Goal: Transaction & Acquisition: Purchase product/service

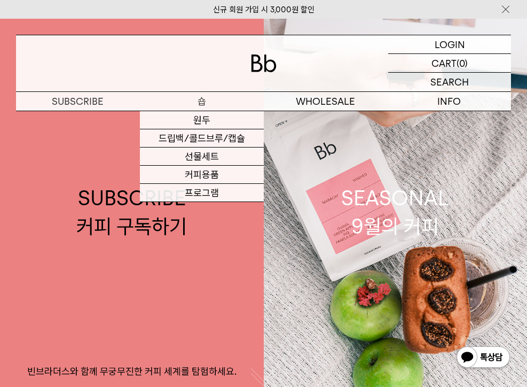
click at [202, 106] on p "숍" at bounding box center [202, 101] width 124 height 19
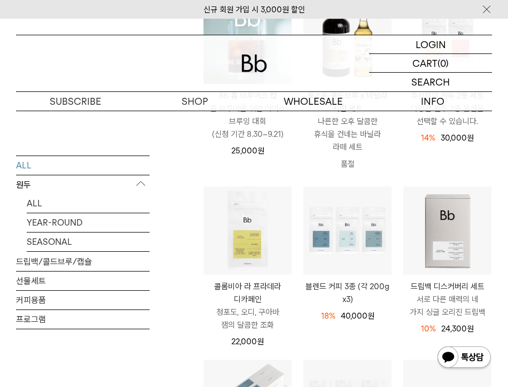
scroll to position [273, 0]
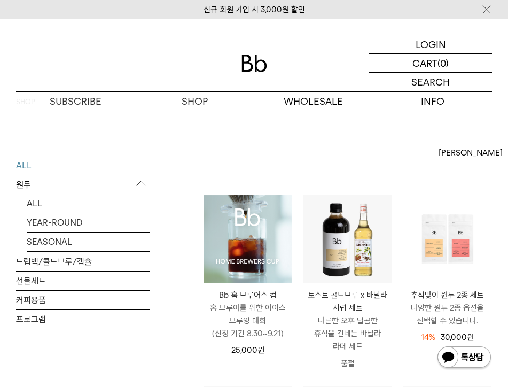
scroll to position [18, 0]
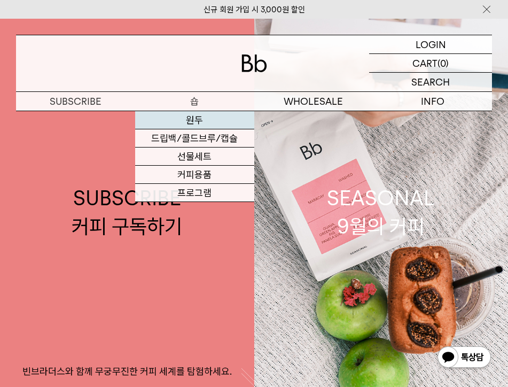
click at [195, 119] on link "원두" at bounding box center [194, 120] width 119 height 18
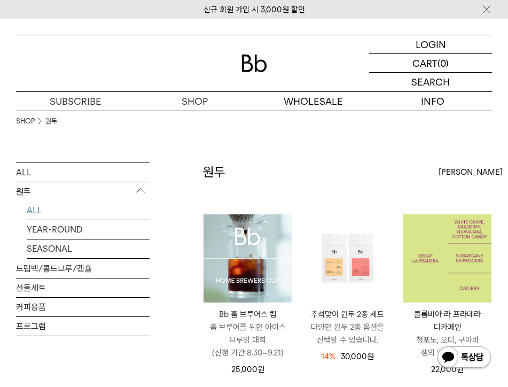
click at [437, 251] on img at bounding box center [447, 258] width 88 height 88
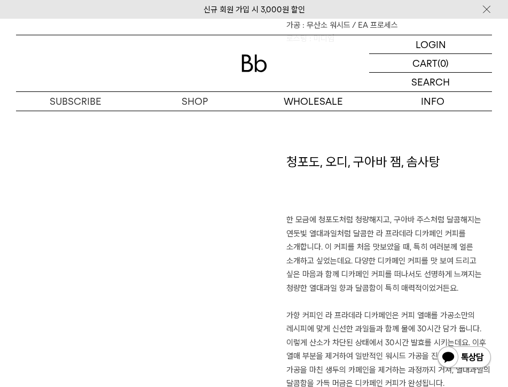
scroll to position [593, 0]
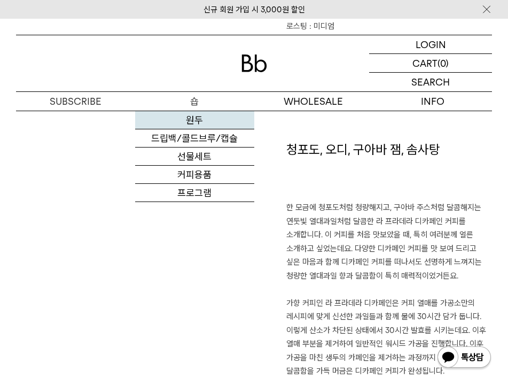
click at [191, 121] on link "원두" at bounding box center [194, 120] width 119 height 18
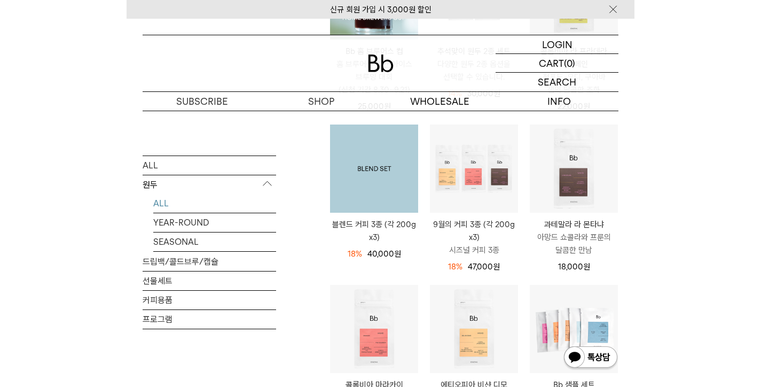
scroll to position [268, 0]
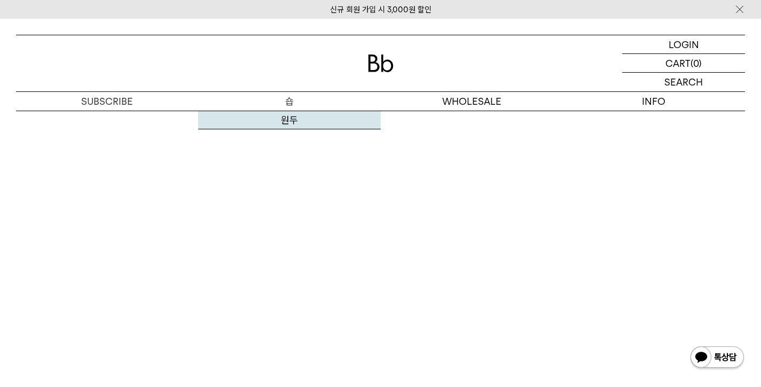
scroll to position [6278, 0]
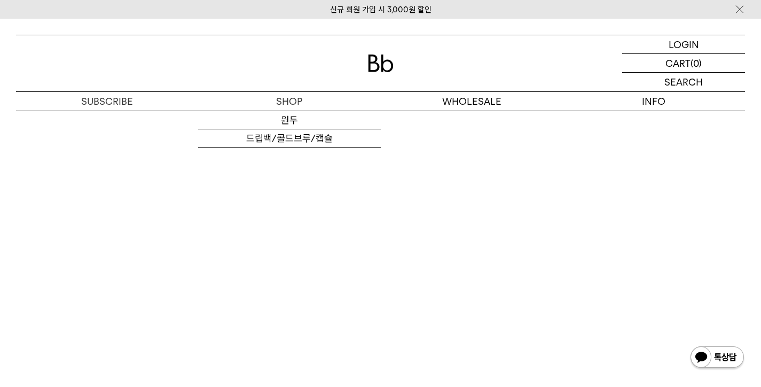
click at [389, 61] on img at bounding box center [381, 63] width 26 height 18
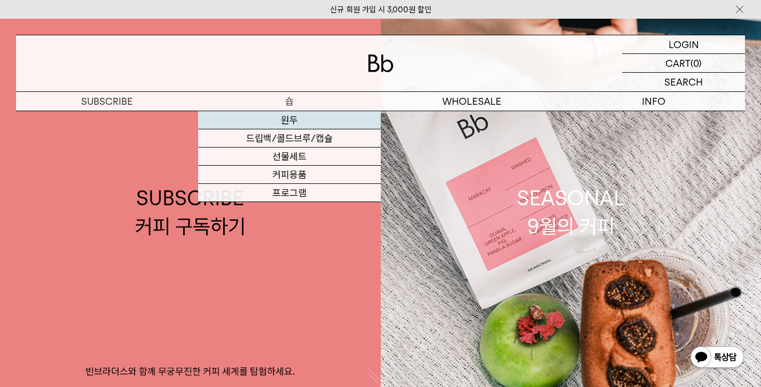
click at [274, 122] on link "원두" at bounding box center [289, 120] width 182 height 18
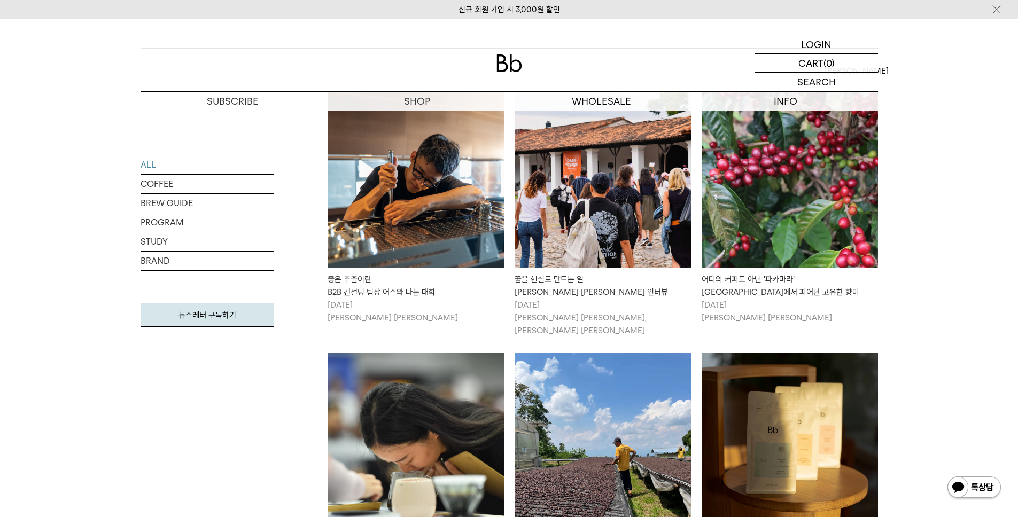
scroll to position [203, 0]
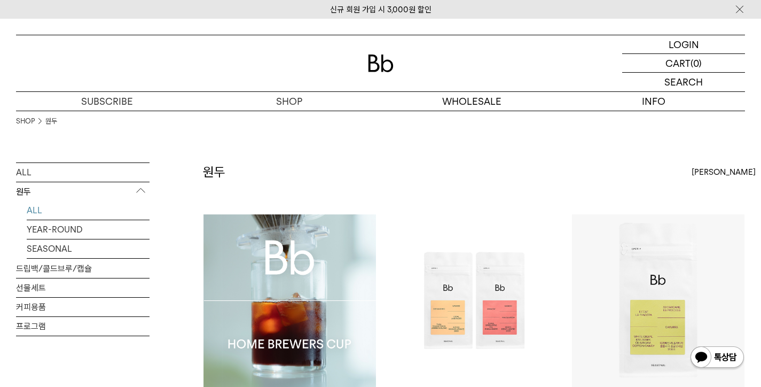
click at [268, 259] on img at bounding box center [290, 300] width 173 height 173
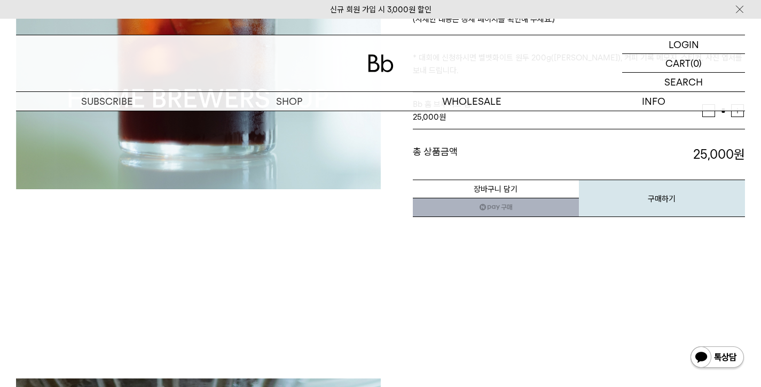
scroll to position [328, 0]
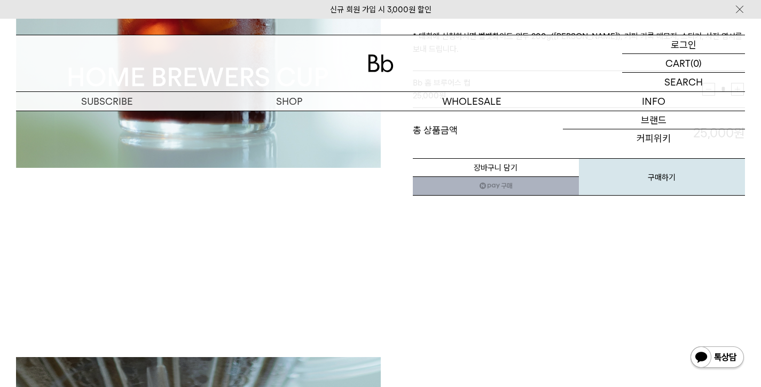
click at [692, 46] on p "로그인" at bounding box center [684, 44] width 26 height 18
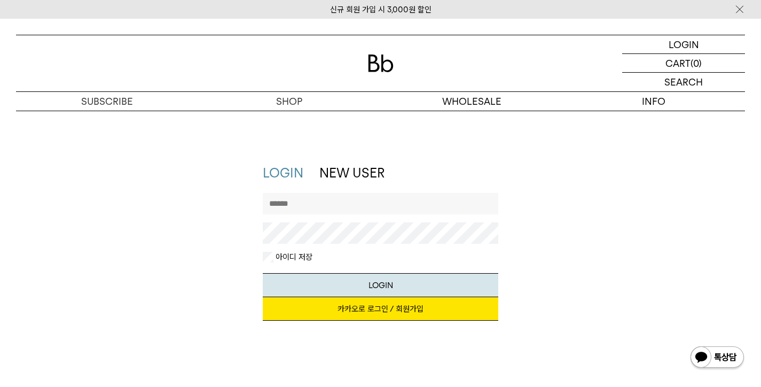
click at [398, 308] on link "카카오로 로그인 / 회원가입" at bounding box center [381, 309] width 236 height 24
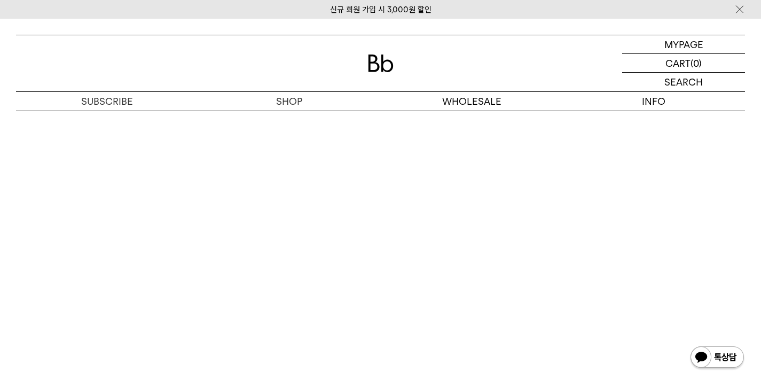
scroll to position [6804, 0]
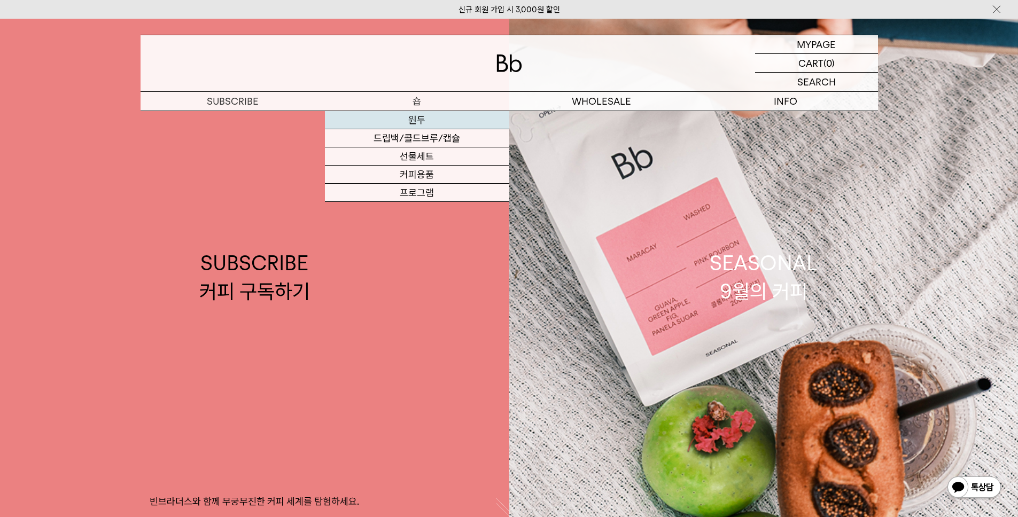
click at [428, 118] on link "원두" at bounding box center [417, 120] width 184 height 18
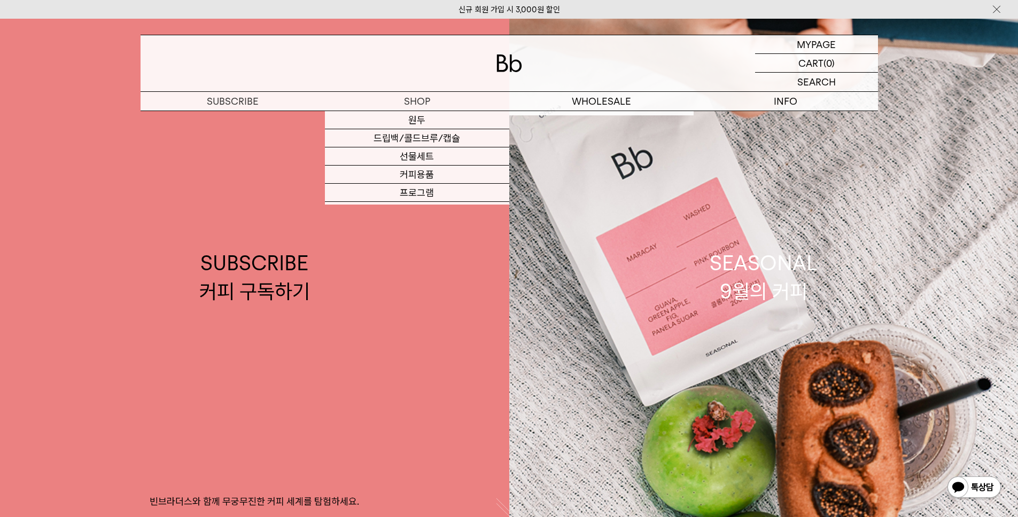
click at [527, 65] on div at bounding box center [508, 63] width 737 height 56
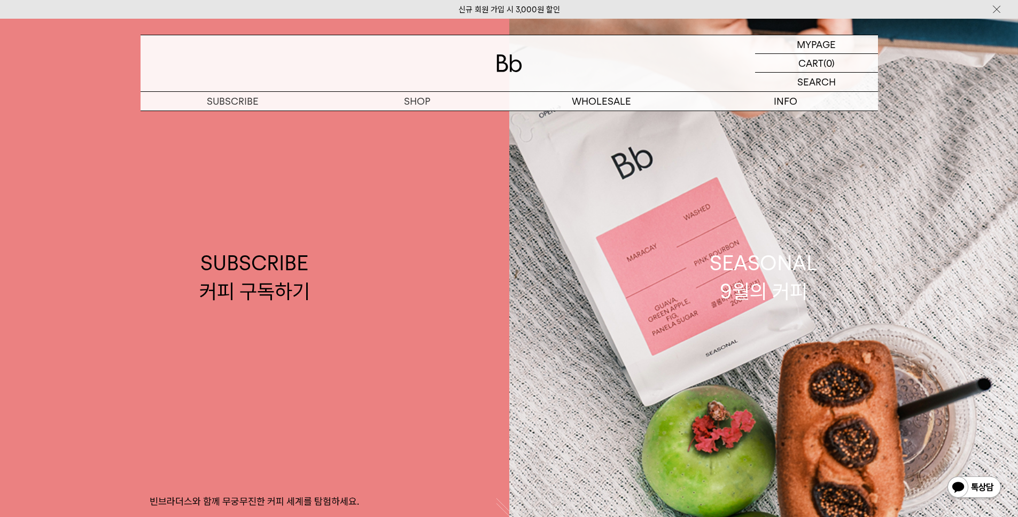
click at [520, 66] on img at bounding box center [509, 63] width 26 height 18
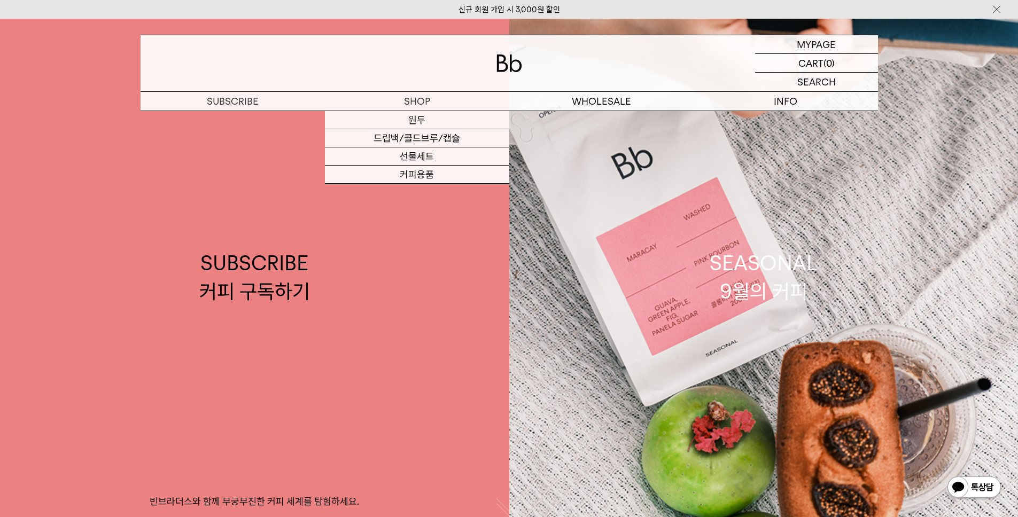
click at [483, 63] on div at bounding box center [508, 63] width 737 height 56
click at [510, 64] on img at bounding box center [509, 63] width 26 height 18
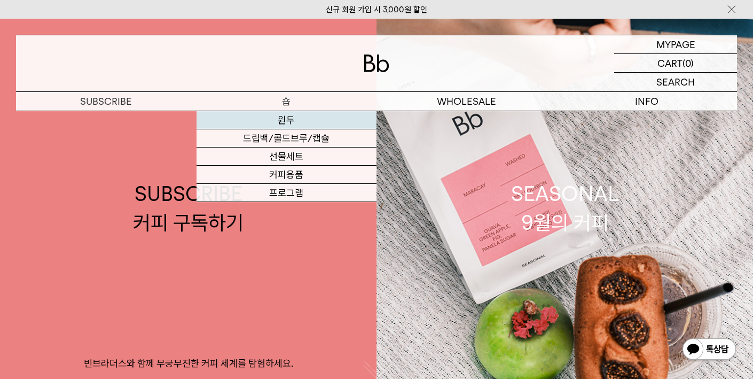
click at [275, 120] on link "원두" at bounding box center [287, 120] width 181 height 18
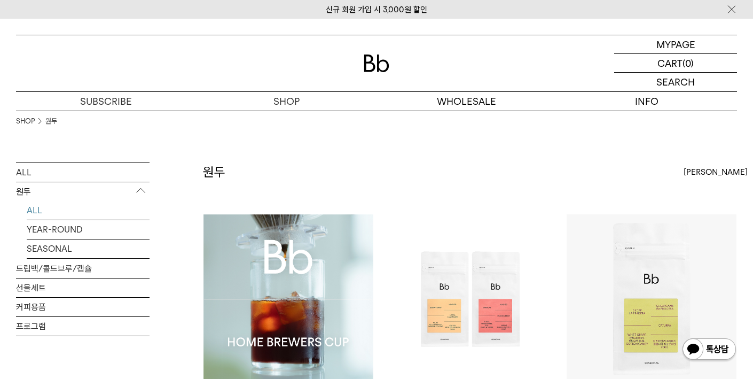
click at [289, 257] on img at bounding box center [289, 299] width 170 height 170
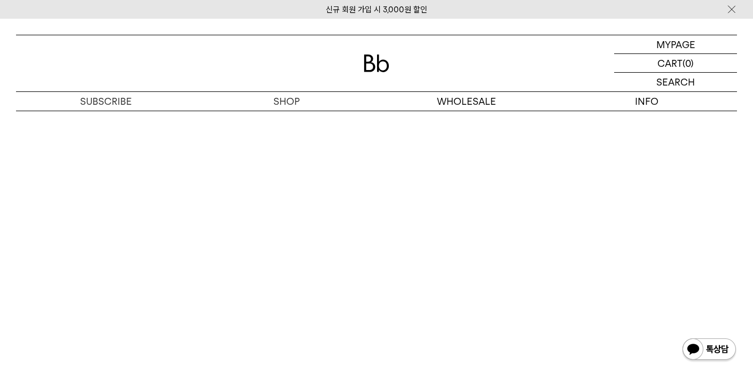
scroll to position [6411, 0]
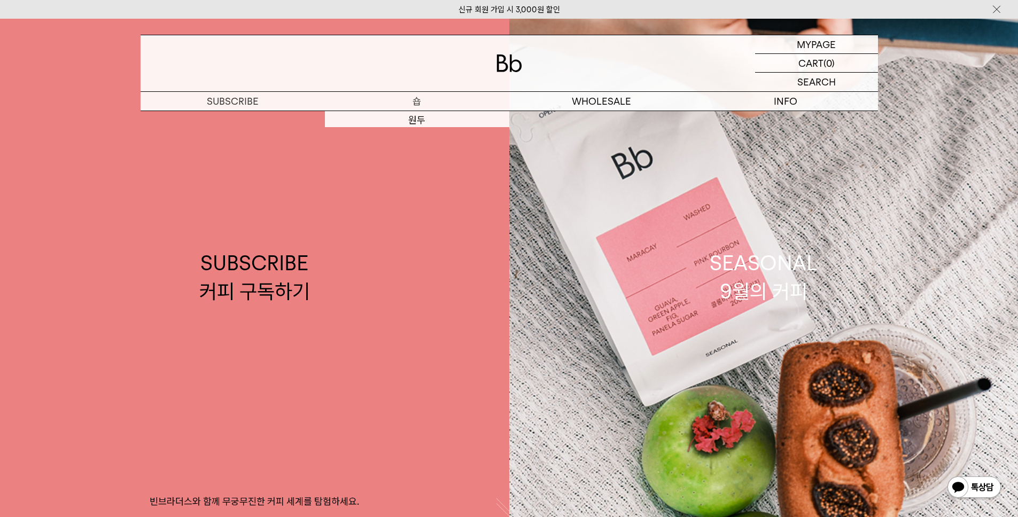
click at [413, 105] on p "숍" at bounding box center [417, 101] width 184 height 19
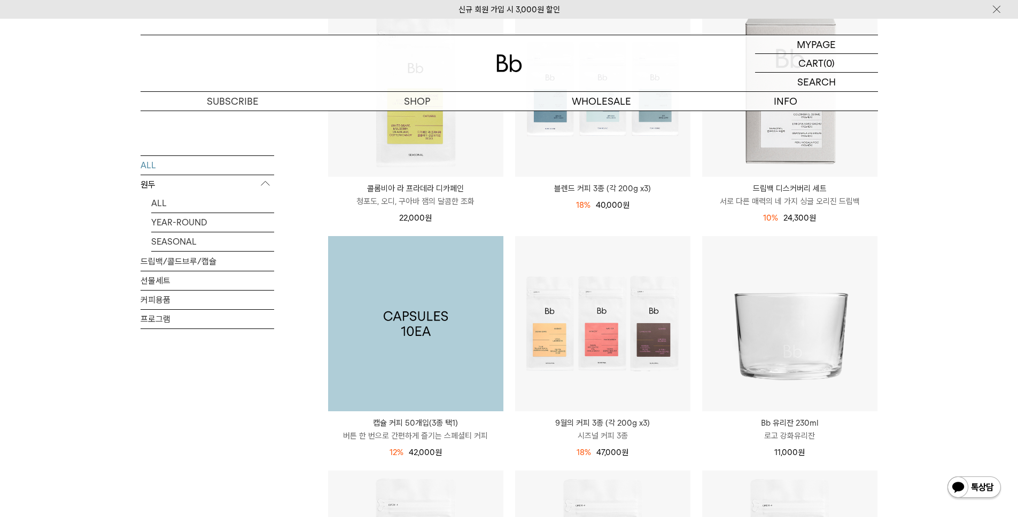
scroll to position [575, 0]
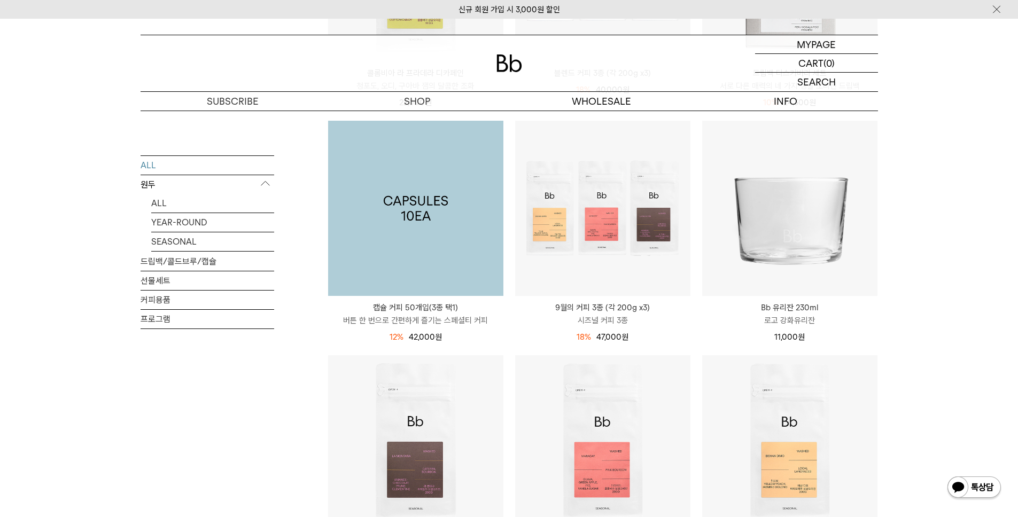
click at [424, 236] on img at bounding box center [415, 208] width 175 height 175
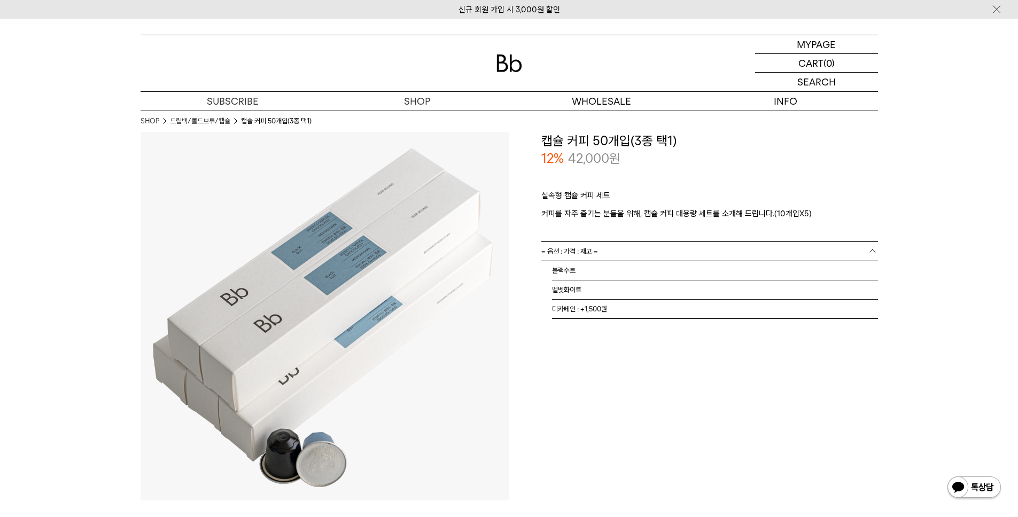
click at [655, 249] on link "= 옵션 : 가격 : 재고 =" at bounding box center [709, 251] width 337 height 19
click at [511, 67] on img at bounding box center [509, 63] width 26 height 18
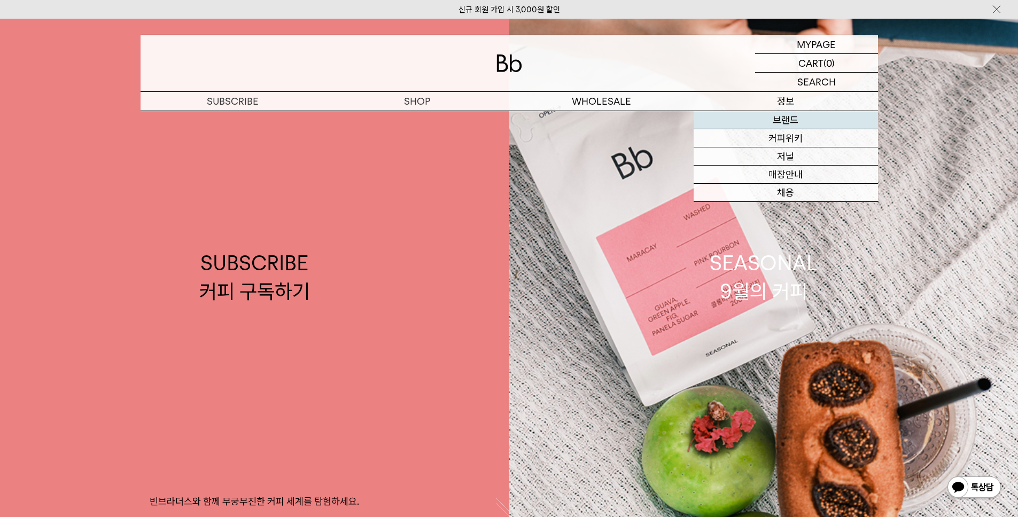
click at [762, 122] on link "브랜드" at bounding box center [785, 120] width 184 height 18
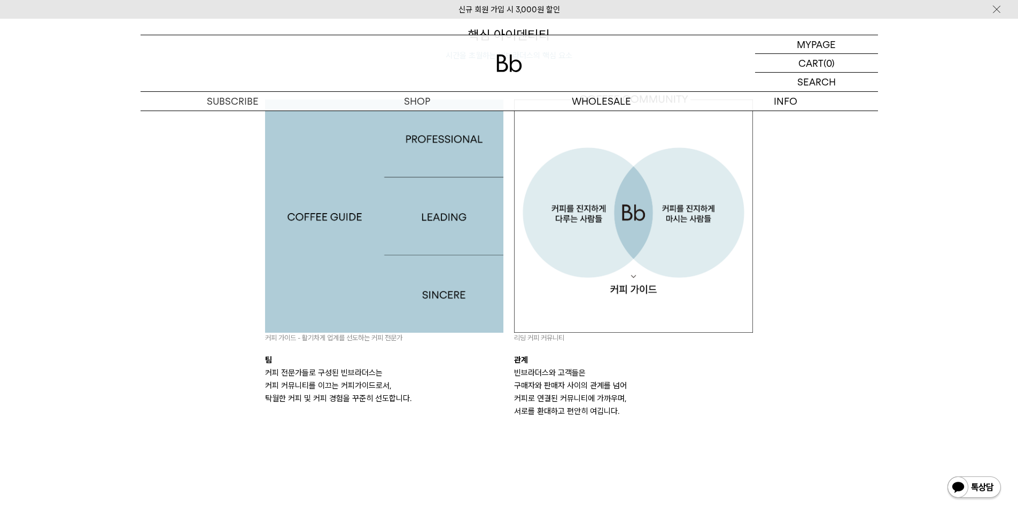
scroll to position [1129, 0]
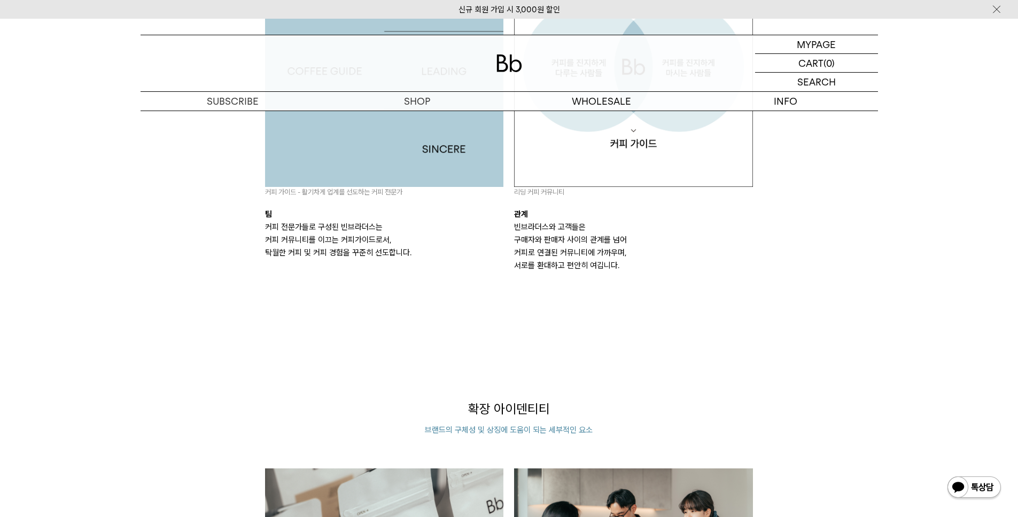
drag, startPoint x: 609, startPoint y: 263, endPoint x: 267, endPoint y: 187, distance: 350.7
click at [267, 187] on div "커피 가이드 - 활기차게 업계를 선도하는 커피 전문가 팀 커피 전문가들로 구성된 빈브라더스는 커피 커뮤니티를 이끄는 커피가이드로서, 탁월한 커…" at bounding box center [509, 110] width 498 height 324
click at [308, 220] on p "팀" at bounding box center [384, 214] width 239 height 13
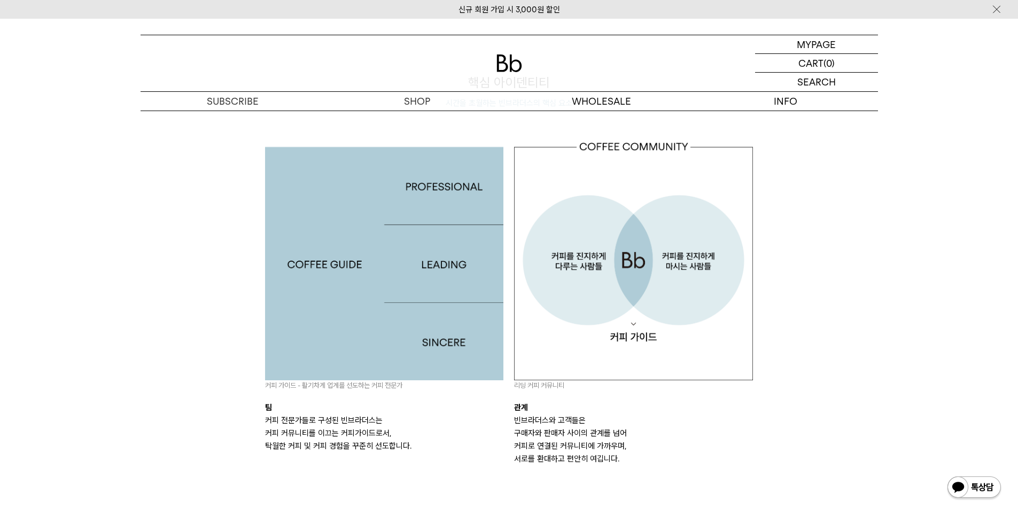
scroll to position [915, 0]
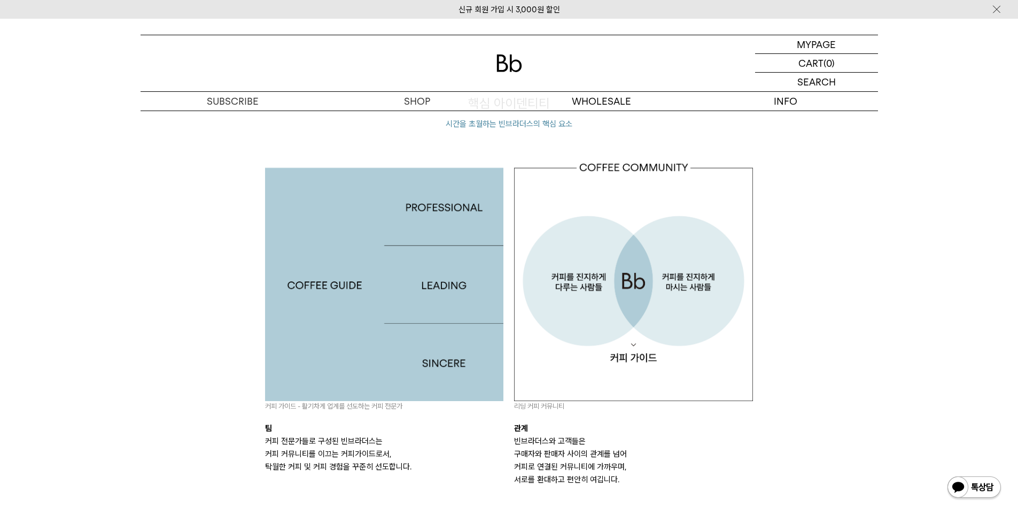
drag, startPoint x: 409, startPoint y: 463, endPoint x: 305, endPoint y: 397, distance: 122.7
click at [305, 397] on div "커피 가이드 - 활기차게 업계를 선도하는 커피 전문가 팀 커피 전문가들로 구성된 빈브라더스는 커피 커뮤니티를 이끄는 커피가이드로서, 탁월한 커…" at bounding box center [384, 317] width 239 height 311
click at [330, 417] on div "커피 가이드 - 활기차게 업계를 선도하는 커피 전문가 팀 커피 전문가들로 구성된 빈브라더스는 커피 커뮤니티를 이끄는 커피가이드로서, 탁월한 커…" at bounding box center [384, 317] width 239 height 311
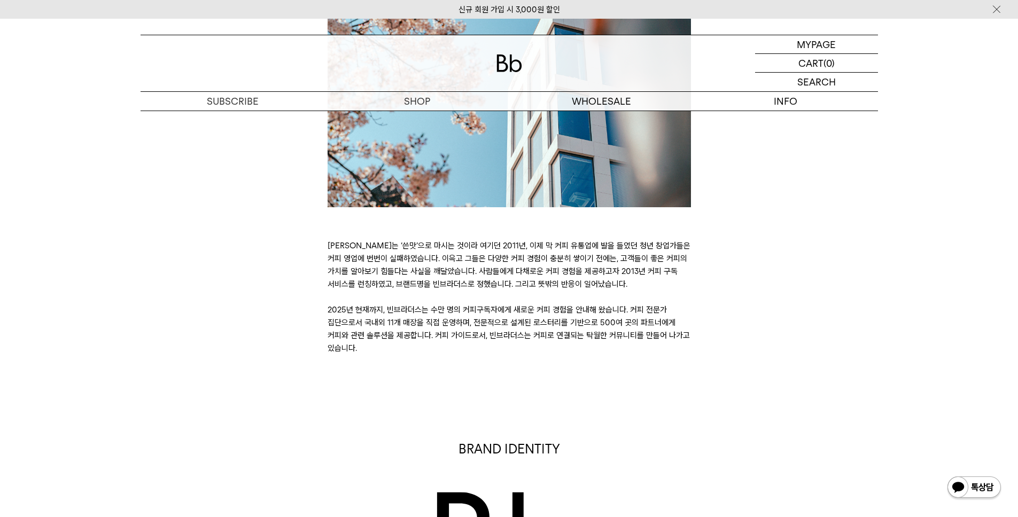
scroll to position [264, 0]
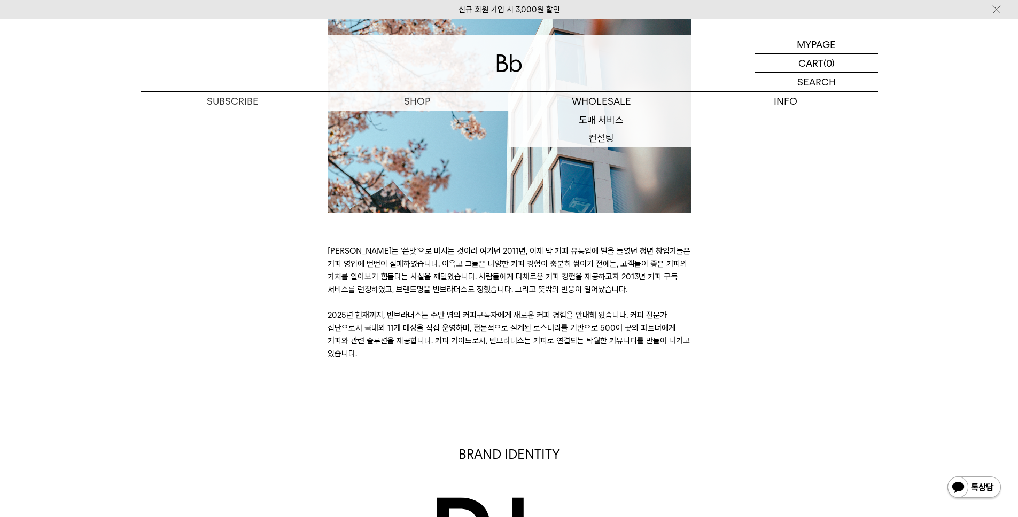
click at [499, 74] on div at bounding box center [508, 63] width 737 height 56
click at [500, 64] on img at bounding box center [509, 63] width 26 height 18
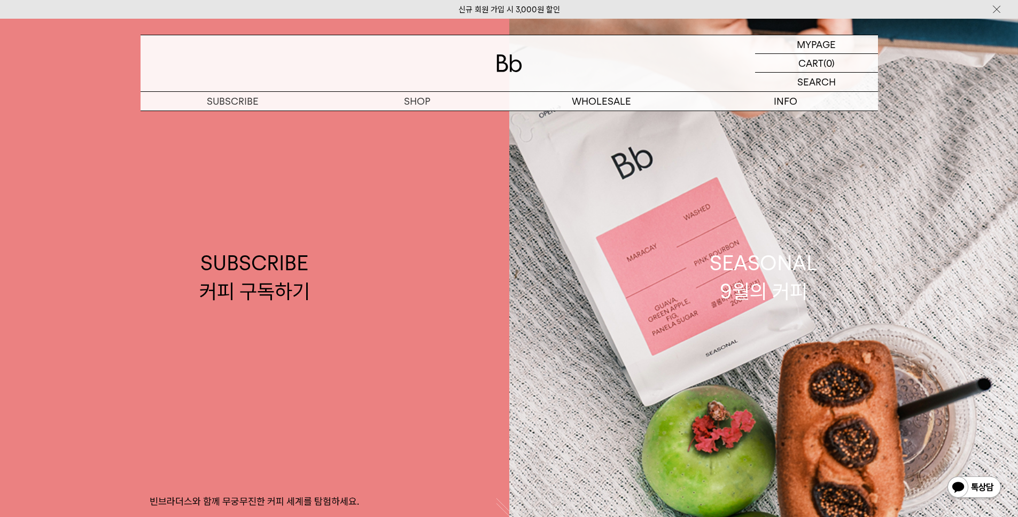
click at [516, 62] on img at bounding box center [509, 63] width 26 height 18
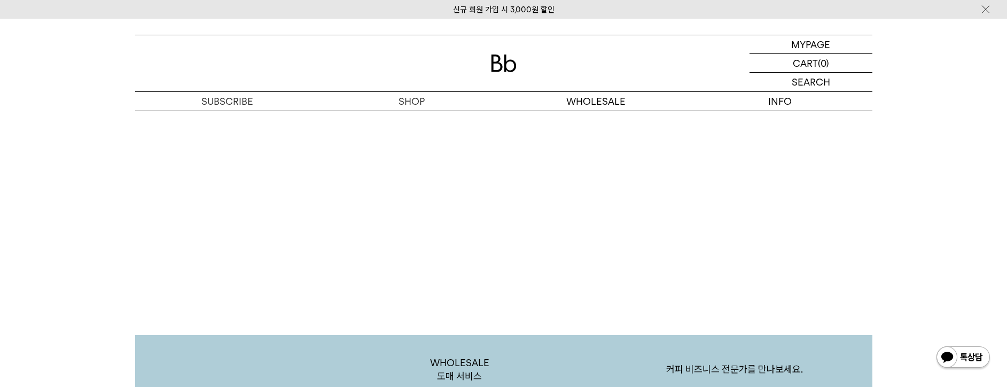
scroll to position [1399, 0]
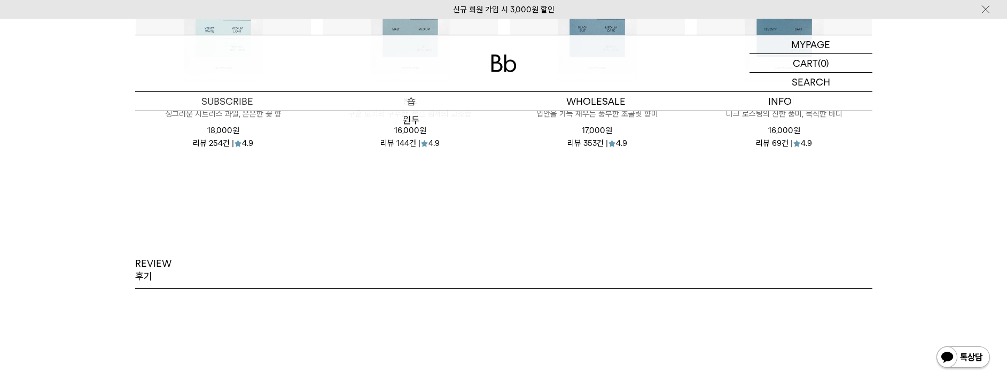
click at [416, 103] on p "숍" at bounding box center [411, 101] width 184 height 19
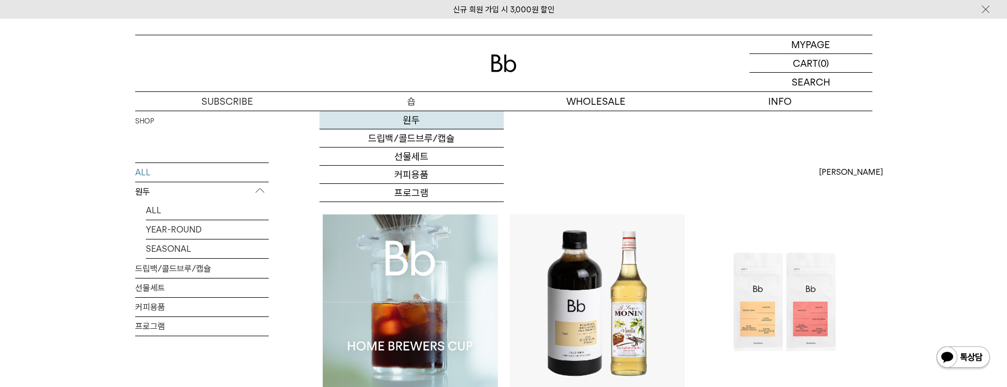
click at [418, 125] on link "원두" at bounding box center [411, 120] width 184 height 18
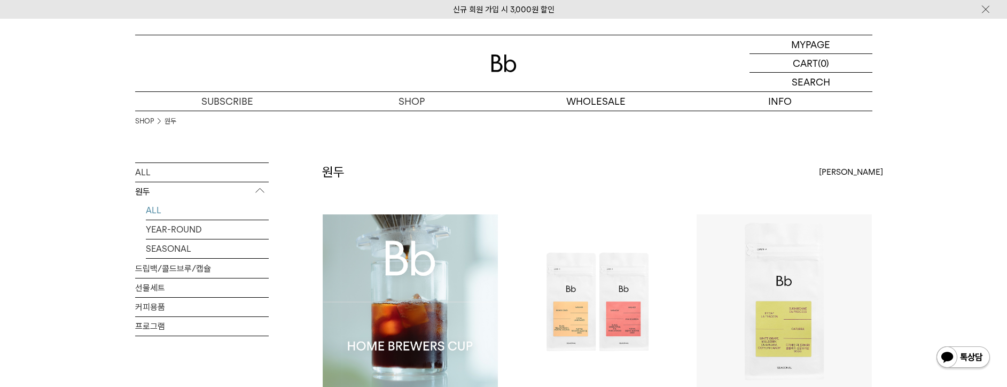
click at [418, 266] on img at bounding box center [410, 301] width 175 height 175
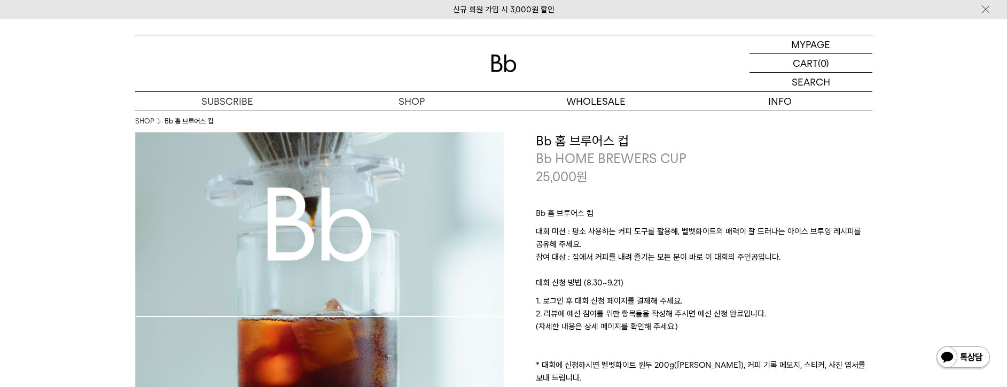
click at [414, 260] on img at bounding box center [319, 316] width 369 height 369
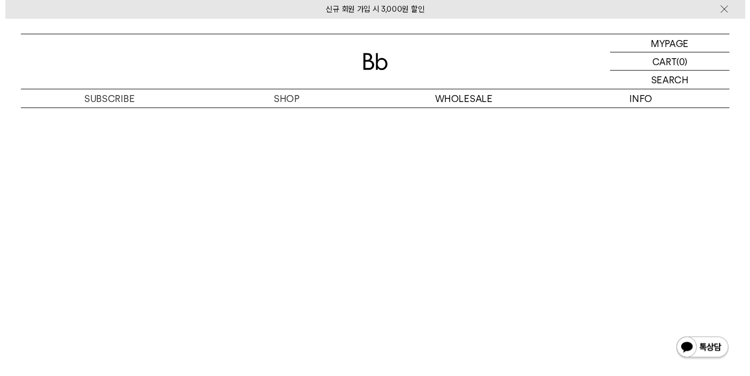
scroll to position [6692, 0]
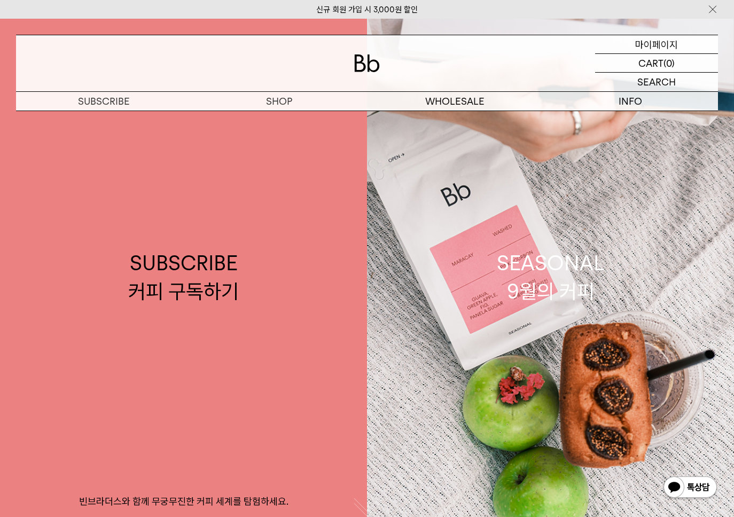
click at [654, 44] on p "마이페이지" at bounding box center [656, 44] width 43 height 18
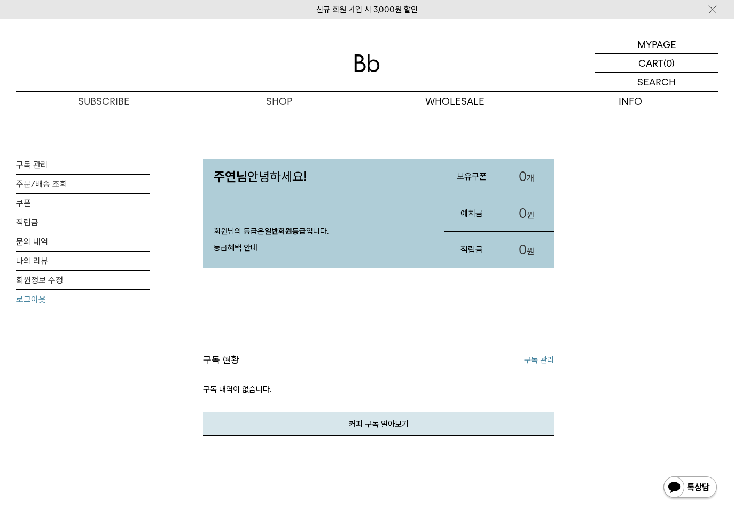
click at [121, 299] on link "로그아웃" at bounding box center [83, 299] width 134 height 19
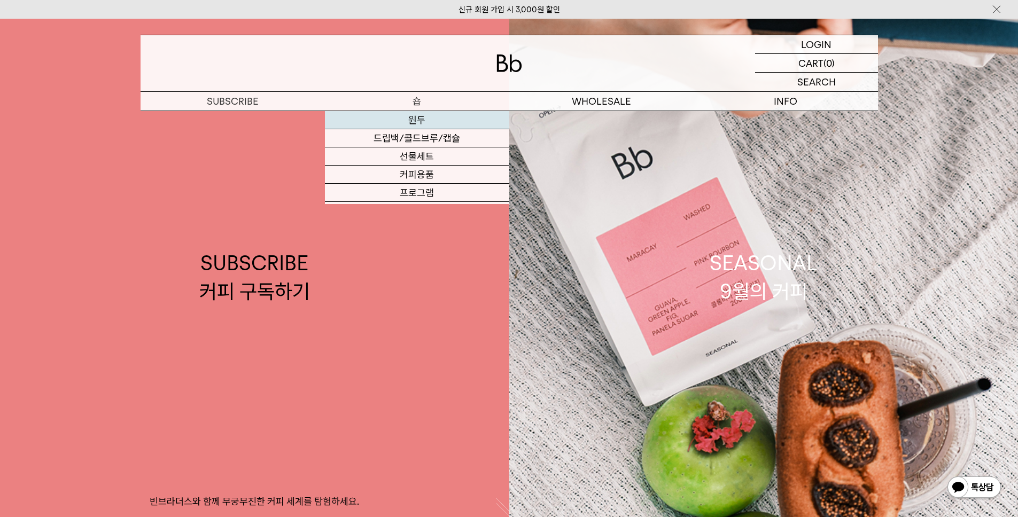
click at [424, 124] on link "원두" at bounding box center [417, 120] width 184 height 18
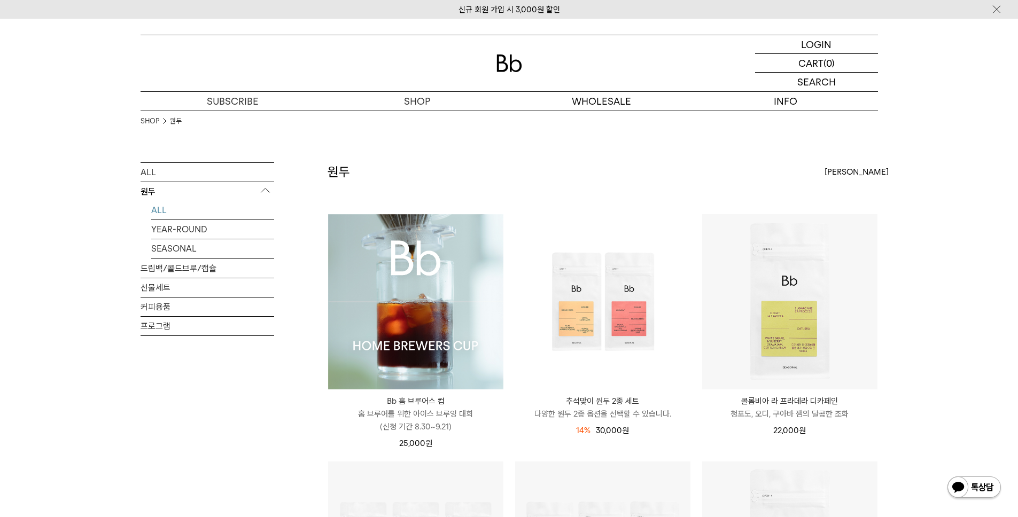
click at [411, 273] on img at bounding box center [415, 301] width 175 height 175
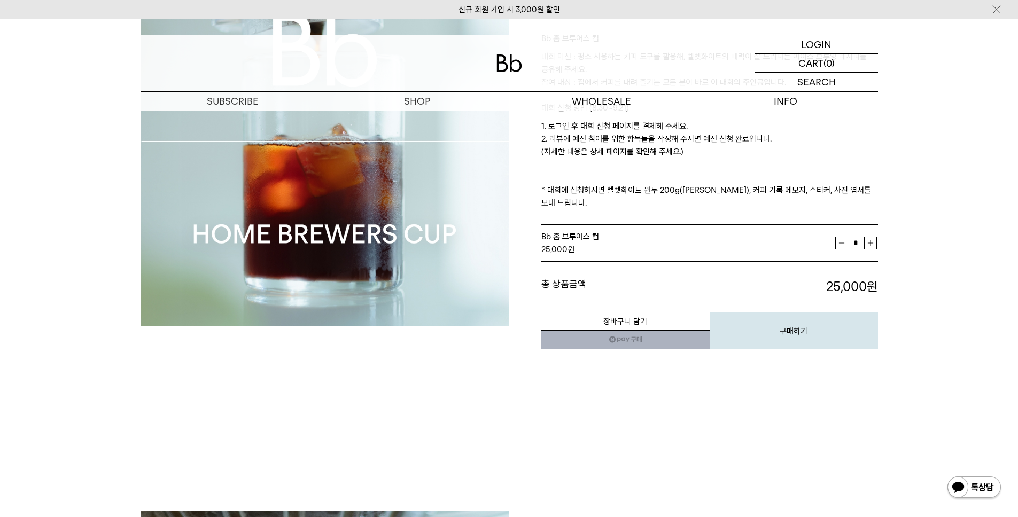
scroll to position [193, 0]
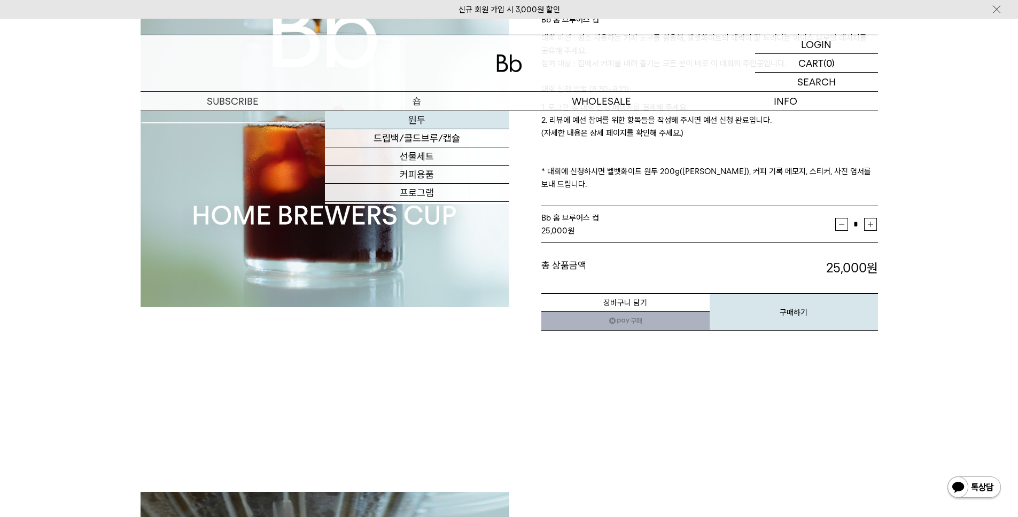
click at [426, 116] on link "원두" at bounding box center [417, 120] width 184 height 18
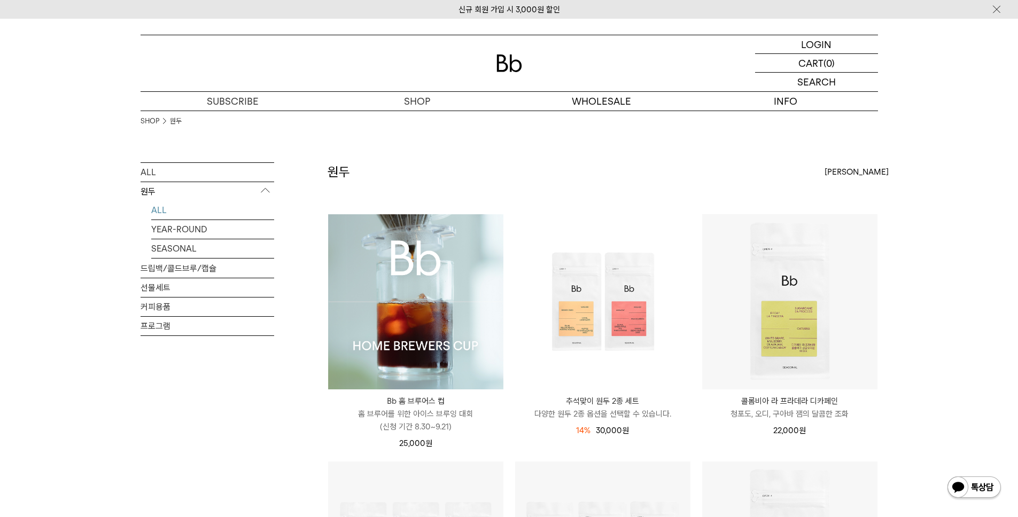
click at [508, 61] on img at bounding box center [509, 63] width 26 height 18
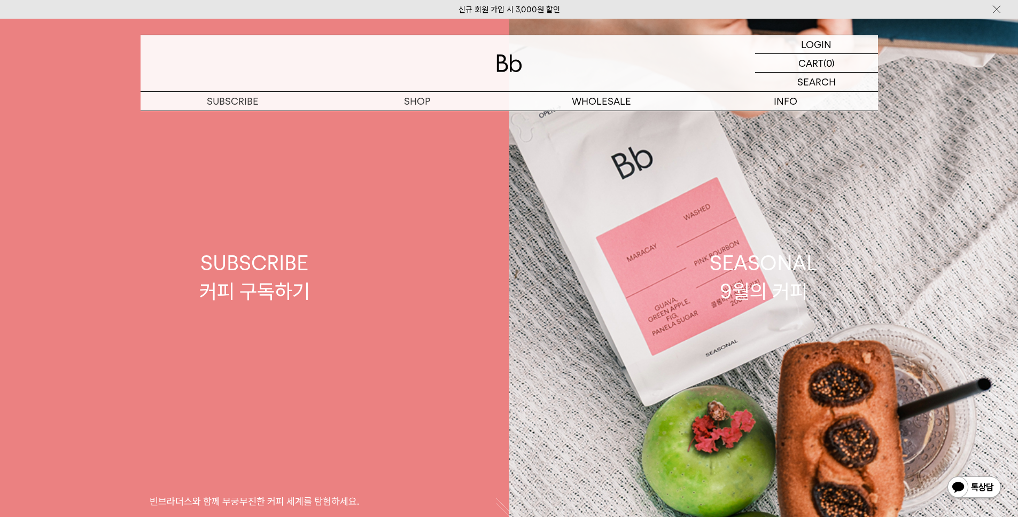
click at [292, 287] on div "SUBSCRIBE 커피 구독하기" at bounding box center [254, 277] width 111 height 57
